Goal: Task Accomplishment & Management: Manage account settings

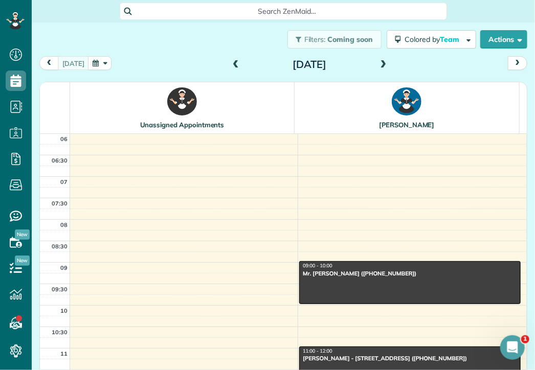
click at [378, 63] on span at bounding box center [383, 64] width 11 height 9
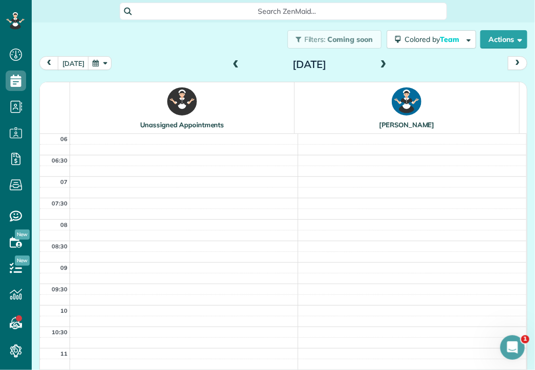
click at [378, 63] on span at bounding box center [383, 64] width 11 height 9
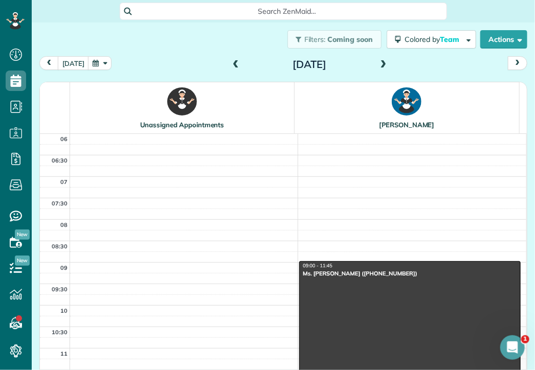
click at [378, 63] on span at bounding box center [383, 64] width 11 height 9
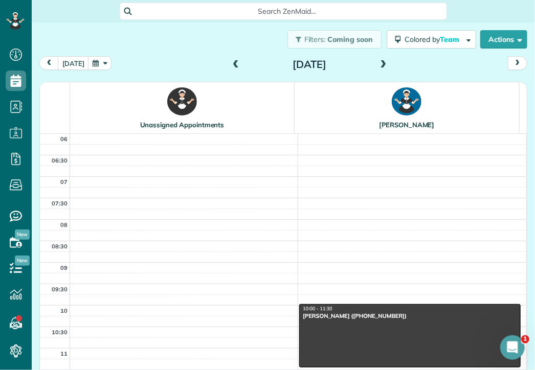
click at [378, 63] on span at bounding box center [383, 64] width 11 height 9
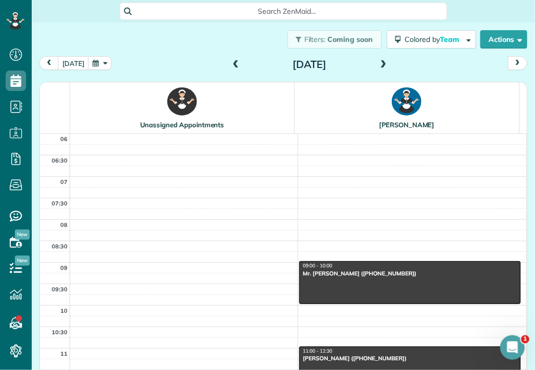
click at [378, 63] on span at bounding box center [383, 64] width 11 height 9
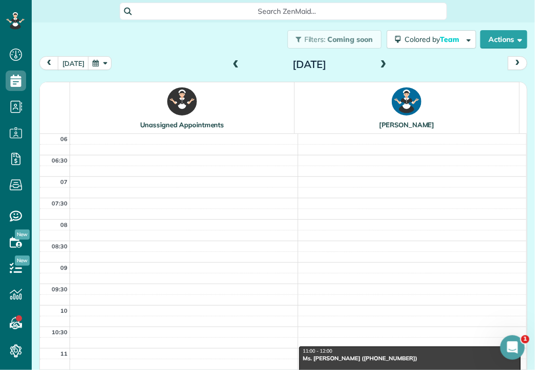
click at [378, 63] on span at bounding box center [383, 64] width 11 height 9
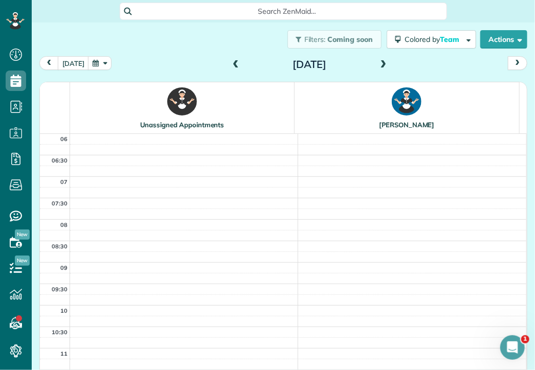
click at [378, 63] on span at bounding box center [383, 64] width 11 height 9
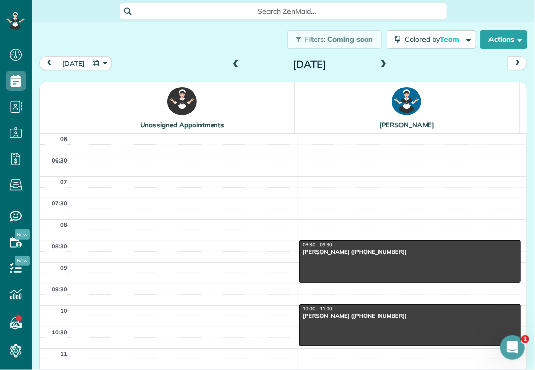
click at [378, 63] on span at bounding box center [383, 64] width 11 height 9
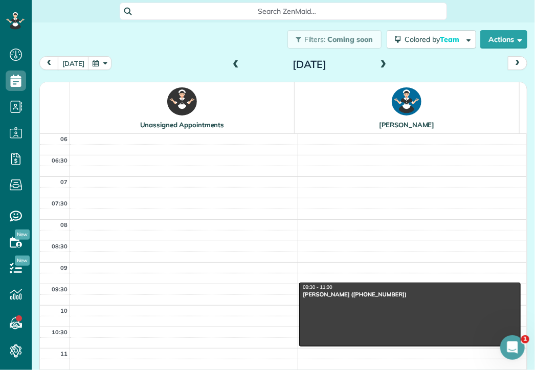
click at [378, 63] on span at bounding box center [383, 64] width 11 height 9
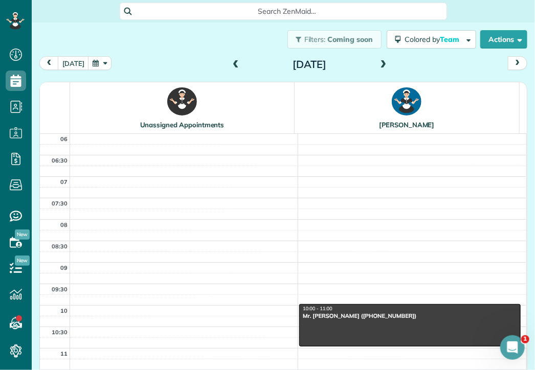
click at [378, 63] on span at bounding box center [383, 64] width 11 height 9
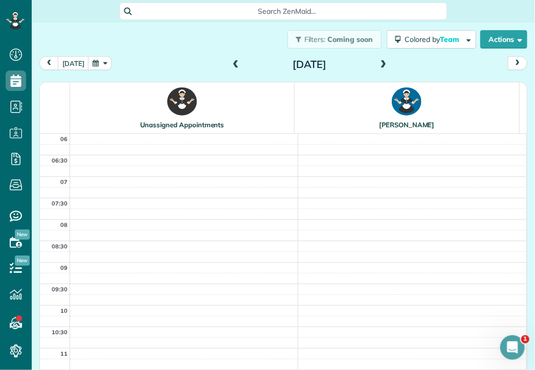
click at [378, 63] on span at bounding box center [383, 64] width 11 height 9
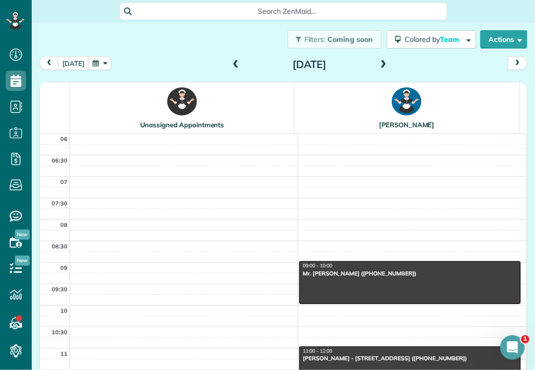
click at [378, 63] on span at bounding box center [383, 64] width 11 height 9
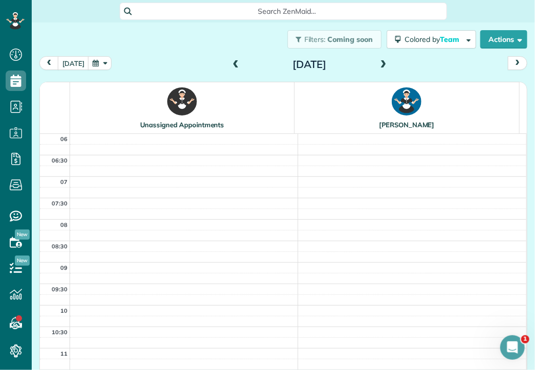
click at [378, 63] on span at bounding box center [383, 64] width 11 height 9
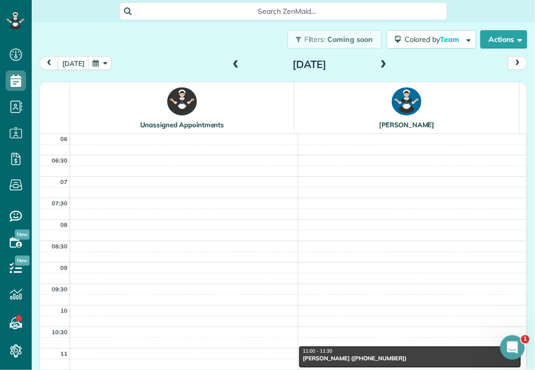
click at [378, 63] on span at bounding box center [383, 64] width 11 height 9
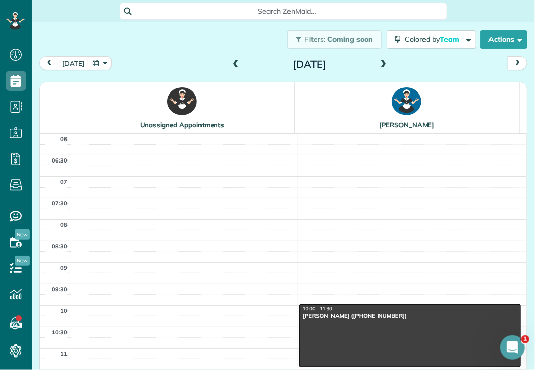
click at [378, 63] on span at bounding box center [383, 64] width 11 height 9
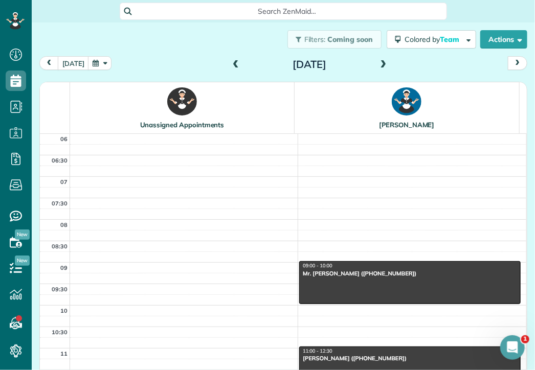
click at [378, 63] on span at bounding box center [383, 64] width 11 height 9
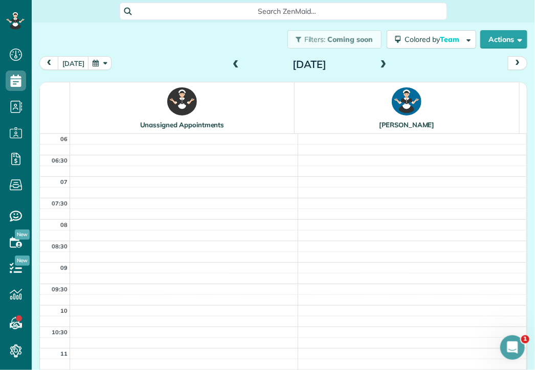
click at [378, 63] on span at bounding box center [383, 64] width 11 height 9
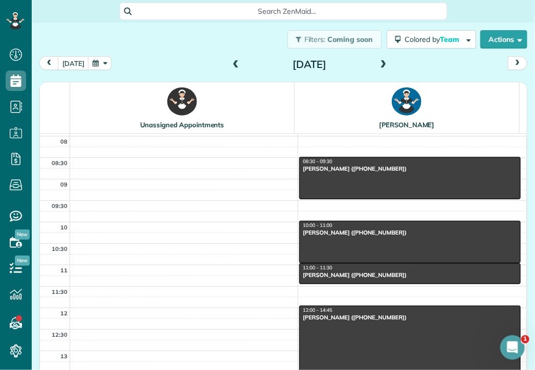
scroll to position [85, 0]
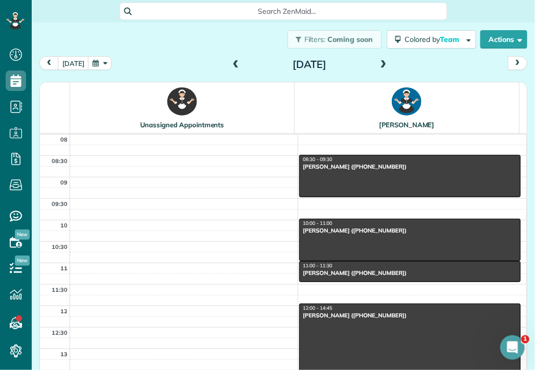
click at [337, 313] on div "Ms. Sarah Swallow (+447549766675)" at bounding box center [409, 315] width 215 height 7
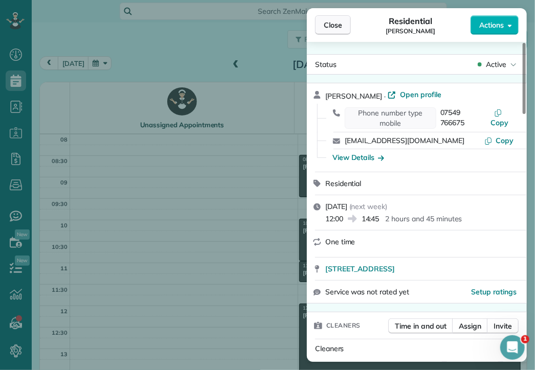
click at [331, 27] on span "Close" at bounding box center [333, 25] width 18 height 10
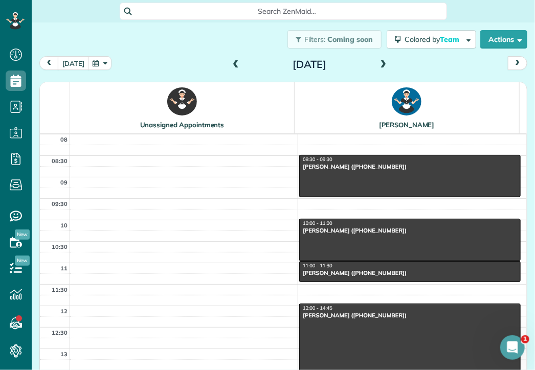
click at [233, 63] on span at bounding box center [235, 64] width 11 height 9
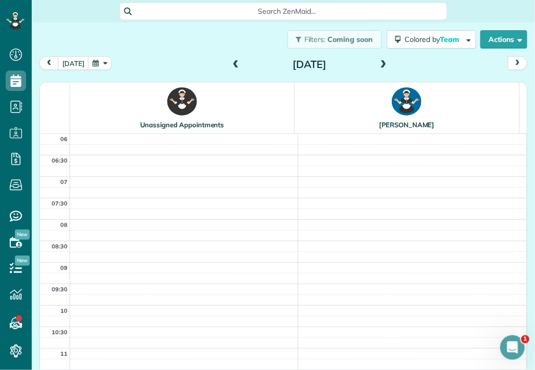
click at [233, 63] on span at bounding box center [235, 64] width 11 height 9
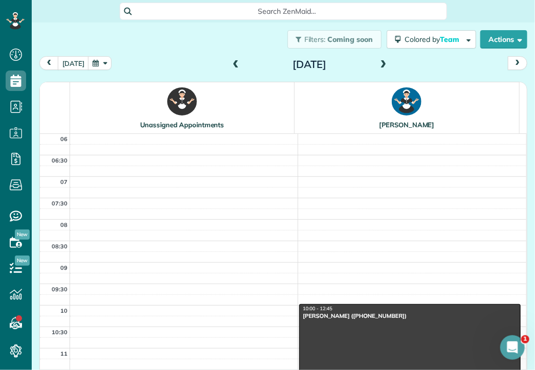
click at [233, 63] on span at bounding box center [235, 64] width 11 height 9
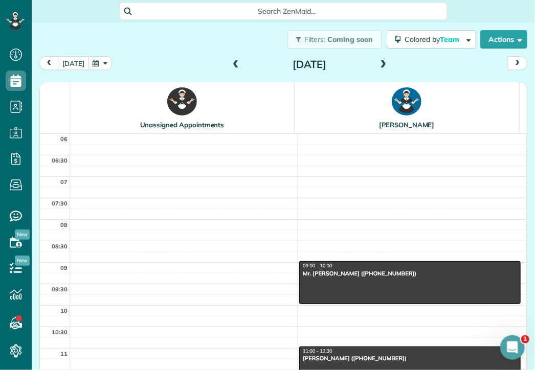
click at [233, 63] on span at bounding box center [235, 64] width 11 height 9
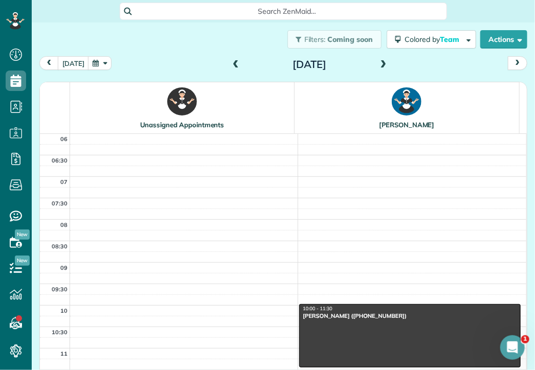
click at [233, 63] on span at bounding box center [235, 64] width 11 height 9
click at [230, 64] on span at bounding box center [235, 64] width 11 height 9
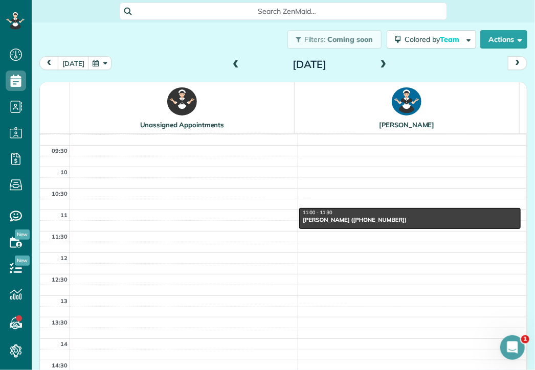
scroll to position [139, 0]
click at [363, 216] on div "Dr. Joyeeta Das (+447774998141)" at bounding box center [409, 219] width 215 height 7
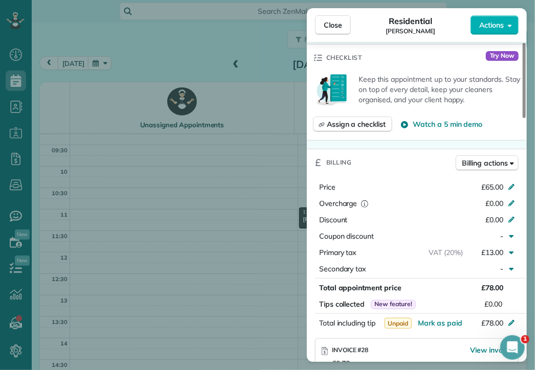
scroll to position [372, 0]
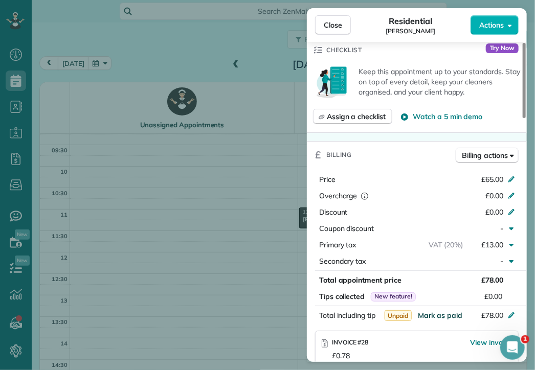
click at [448, 311] on span "Mark as paid" at bounding box center [440, 315] width 45 height 9
click at [332, 22] on span "Close" at bounding box center [333, 25] width 18 height 10
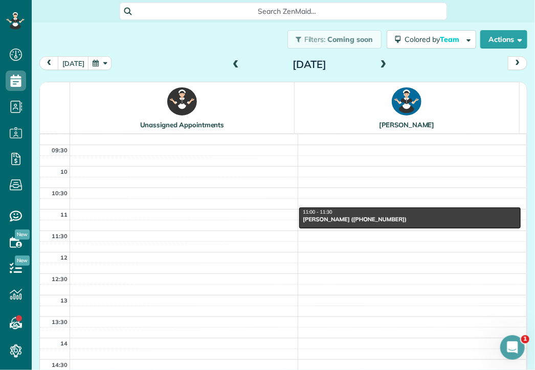
click at [379, 63] on span at bounding box center [383, 64] width 11 height 9
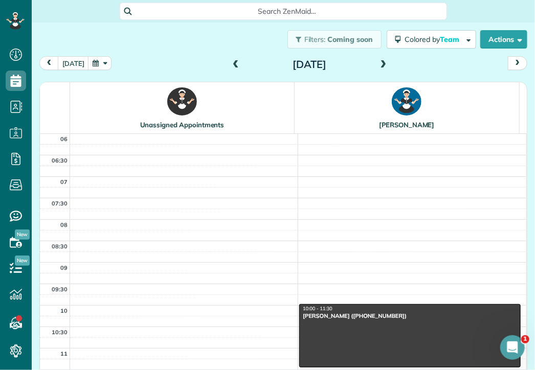
click at [378, 64] on span at bounding box center [383, 64] width 11 height 9
click at [362, 308] on div "10:00 - 11:30" at bounding box center [409, 309] width 215 height 7
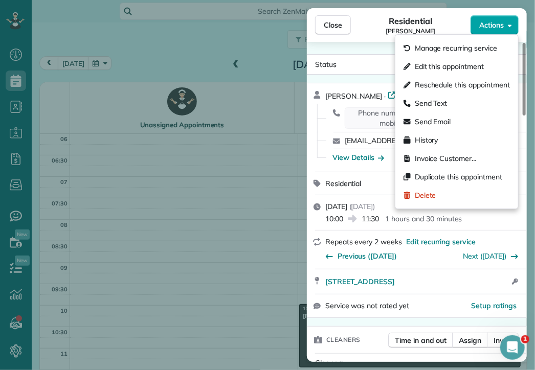
click at [489, 21] on span "Actions" at bounding box center [491, 25] width 25 height 10
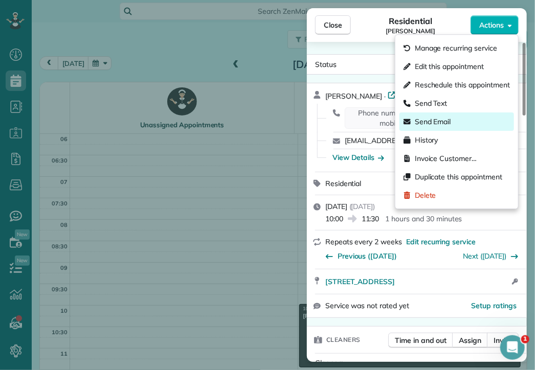
click at [439, 118] on span "Send Email" at bounding box center [433, 122] width 36 height 10
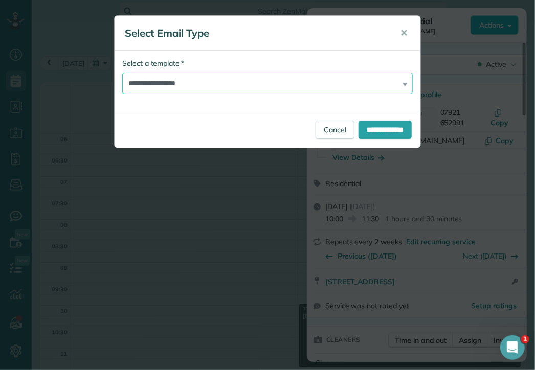
click at [373, 80] on select "**********" at bounding box center [267, 83] width 291 height 21
select select "*******"
click at [122, 73] on select "**********" at bounding box center [267, 83] width 291 height 21
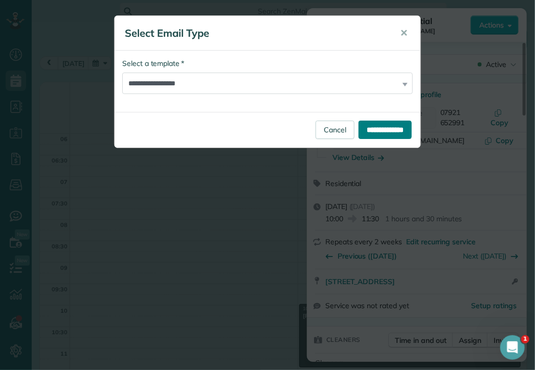
click at [375, 130] on input "**********" at bounding box center [385, 130] width 53 height 18
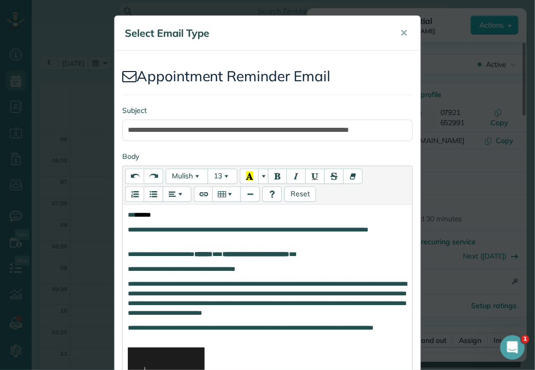
click at [391, 293] on p "**********" at bounding box center [268, 298] width 280 height 39
click at [227, 254] on p "**********" at bounding box center [268, 255] width 280 height 10
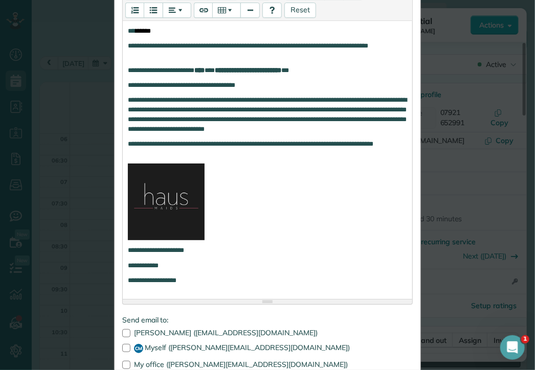
scroll to position [251, 0]
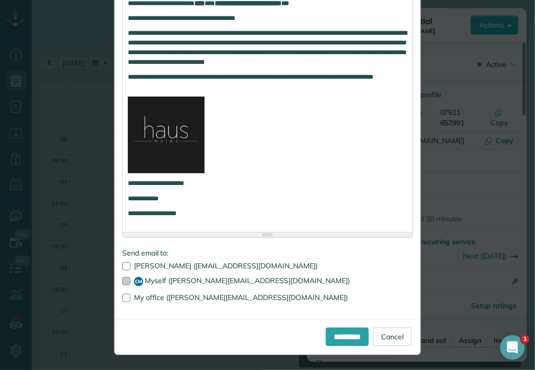
click at [122, 279] on div at bounding box center [126, 281] width 8 height 8
click at [345, 335] on input "**********" at bounding box center [347, 337] width 43 height 18
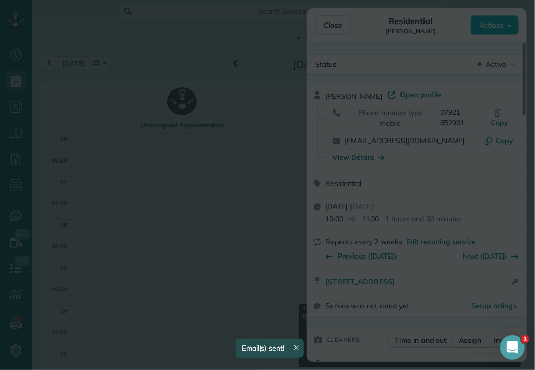
scroll to position [0, 0]
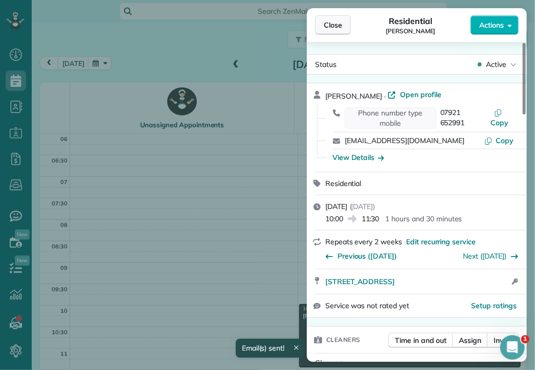
click at [326, 24] on span "Close" at bounding box center [333, 25] width 18 height 10
